Goal: Browse casually

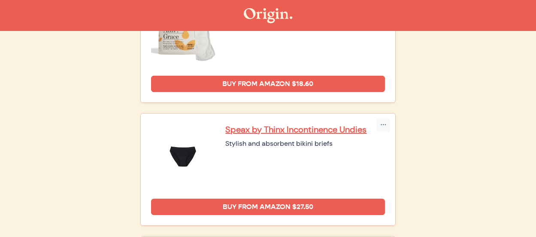
scroll to position [115, 0]
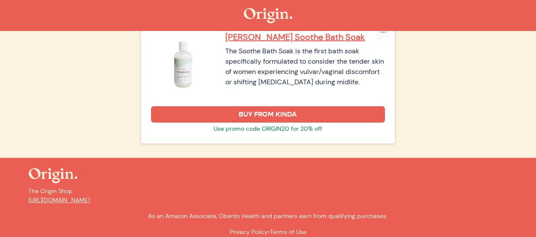
scroll to position [1381, 0]
